Goal: Find specific page/section: Find specific page/section

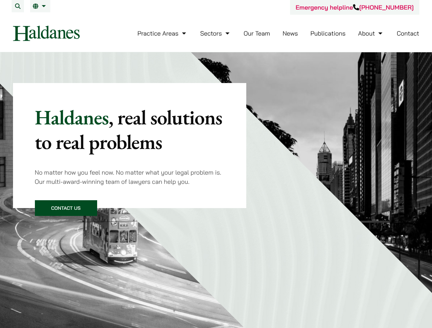
click at [216, 164] on div "Haldanes , real solutions to real problems No matter how you feel now. No matte…" at bounding box center [130, 145] width 190 height 81
click at [18, 6] on button "Search" at bounding box center [18, 6] width 12 height 12
